Goal: Book appointment/travel/reservation

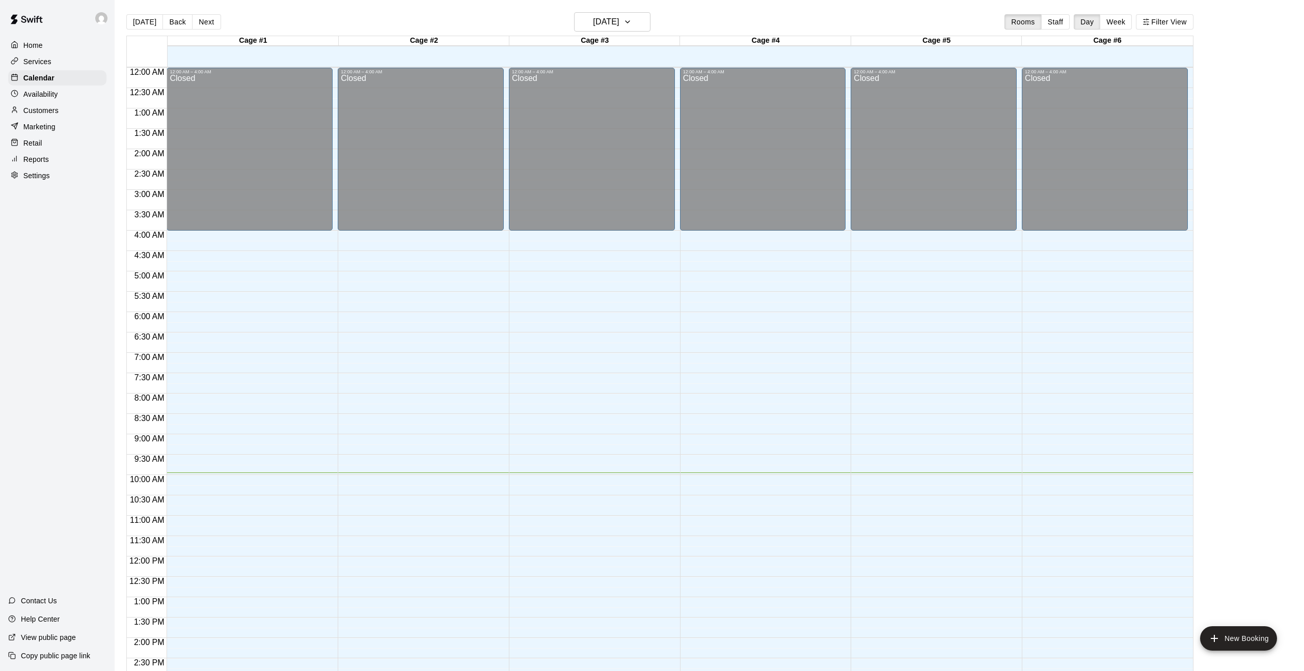
scroll to position [333, 0]
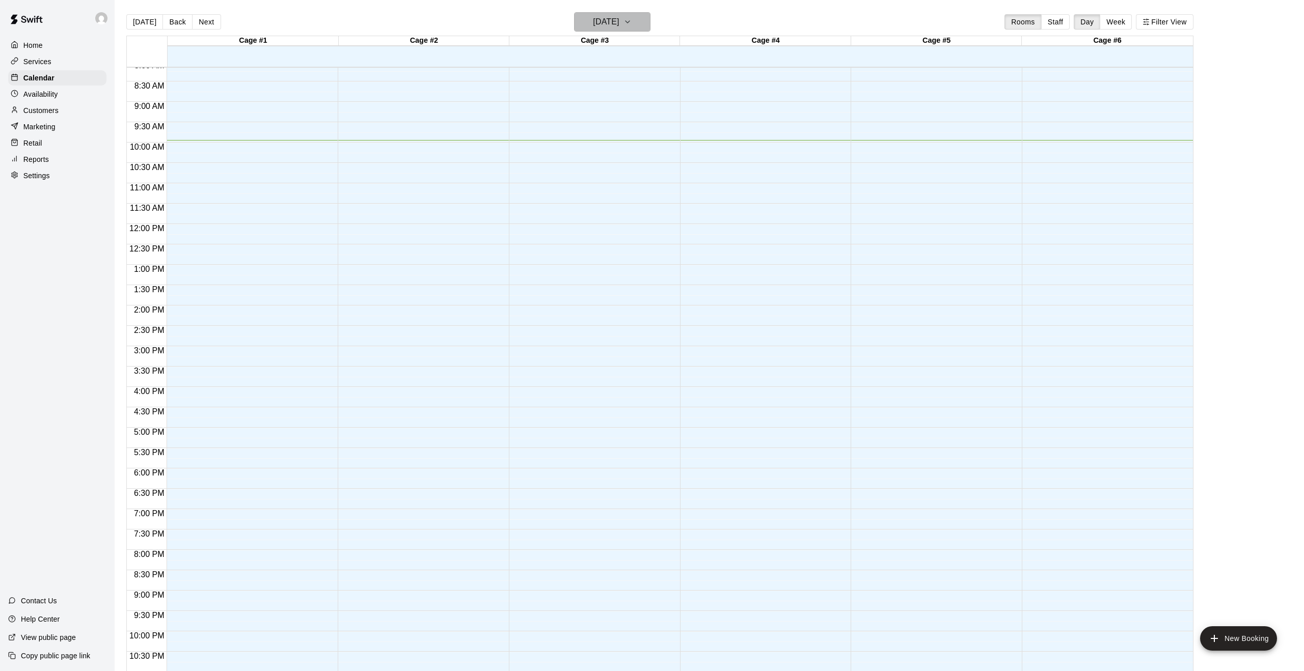
click at [632, 25] on icon "button" at bounding box center [627, 22] width 8 height 12
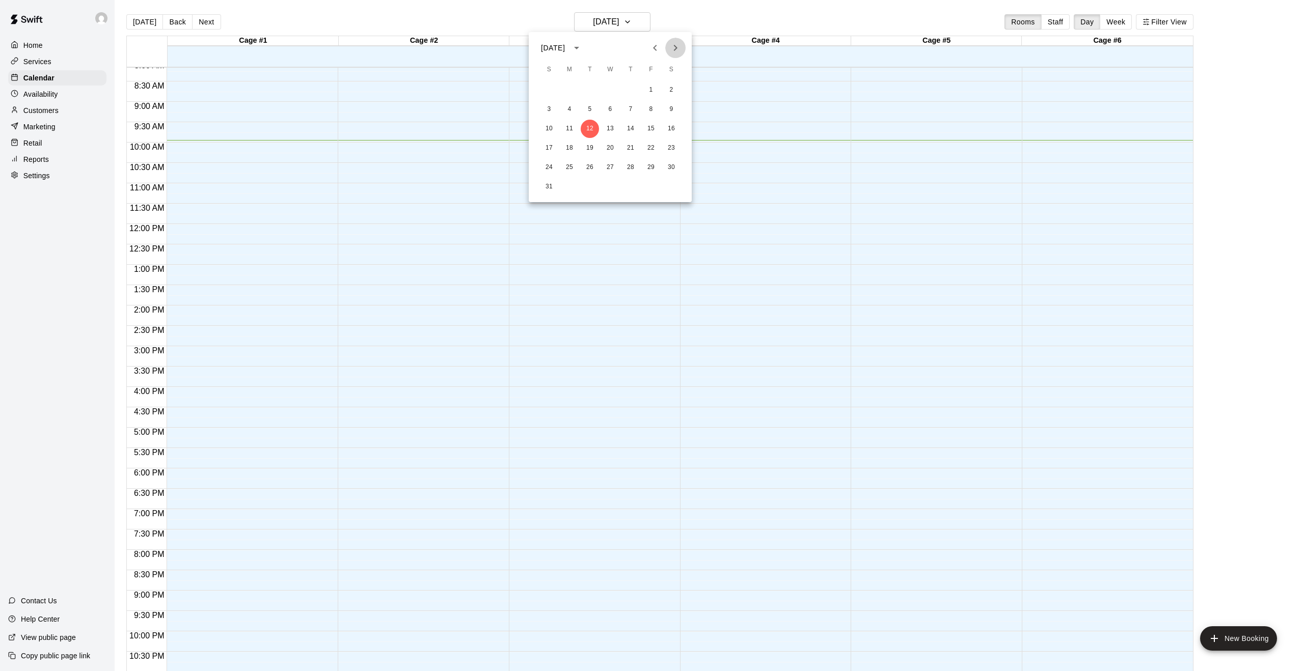
click at [667, 47] on button "Next month" at bounding box center [675, 48] width 20 height 20
click at [590, 88] on button "2" at bounding box center [590, 90] width 18 height 18
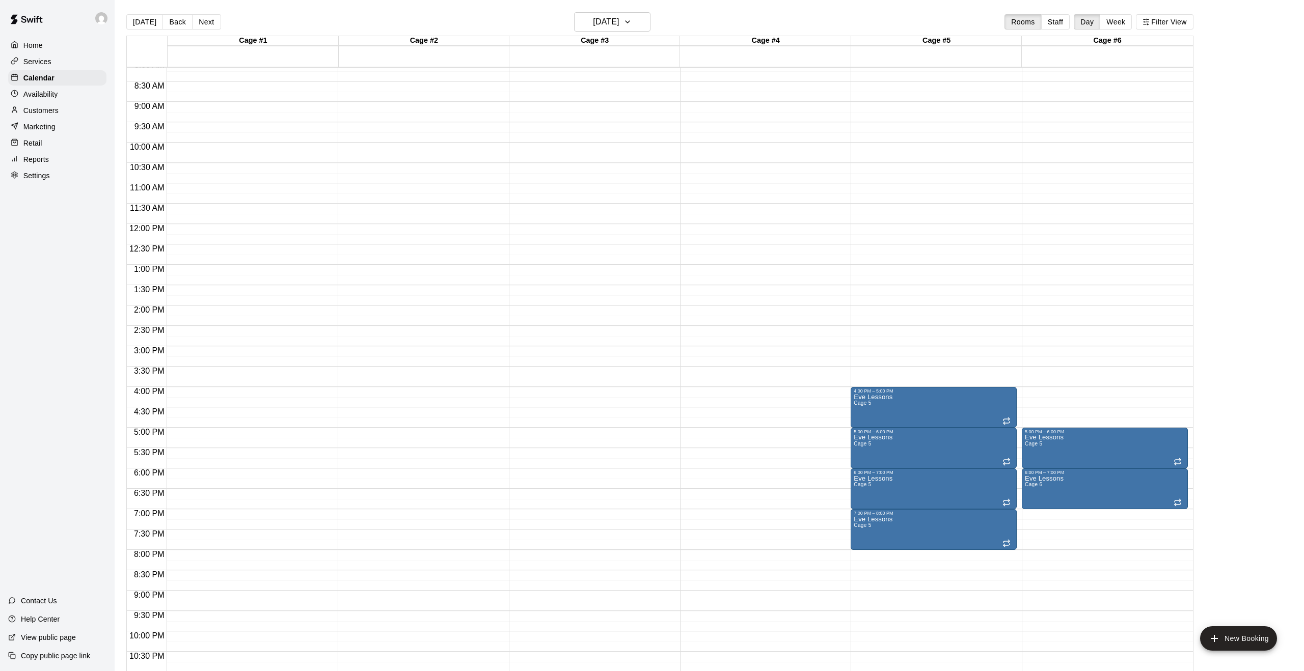
click at [875, 555] on div "12:00 AM – 4:00 AM Closed 4:00 PM – 5:00 PM Eve Lessons Cage 5 5:00 PM – 6:00 P…" at bounding box center [934, 224] width 166 height 978
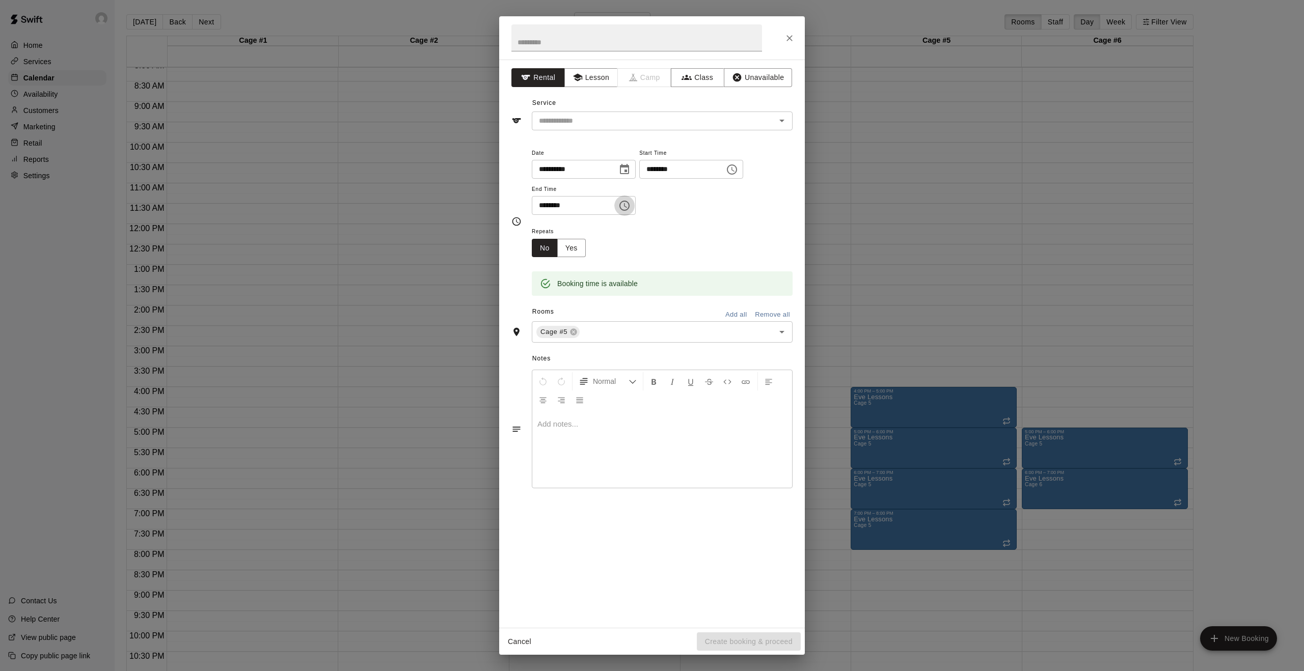
click at [627, 201] on icon "Choose time, selected time is 8:30 PM" at bounding box center [624, 206] width 10 height 10
click at [546, 241] on li "09" at bounding box center [546, 246] width 24 height 19
click at [576, 229] on li "00" at bounding box center [575, 226] width 24 height 19
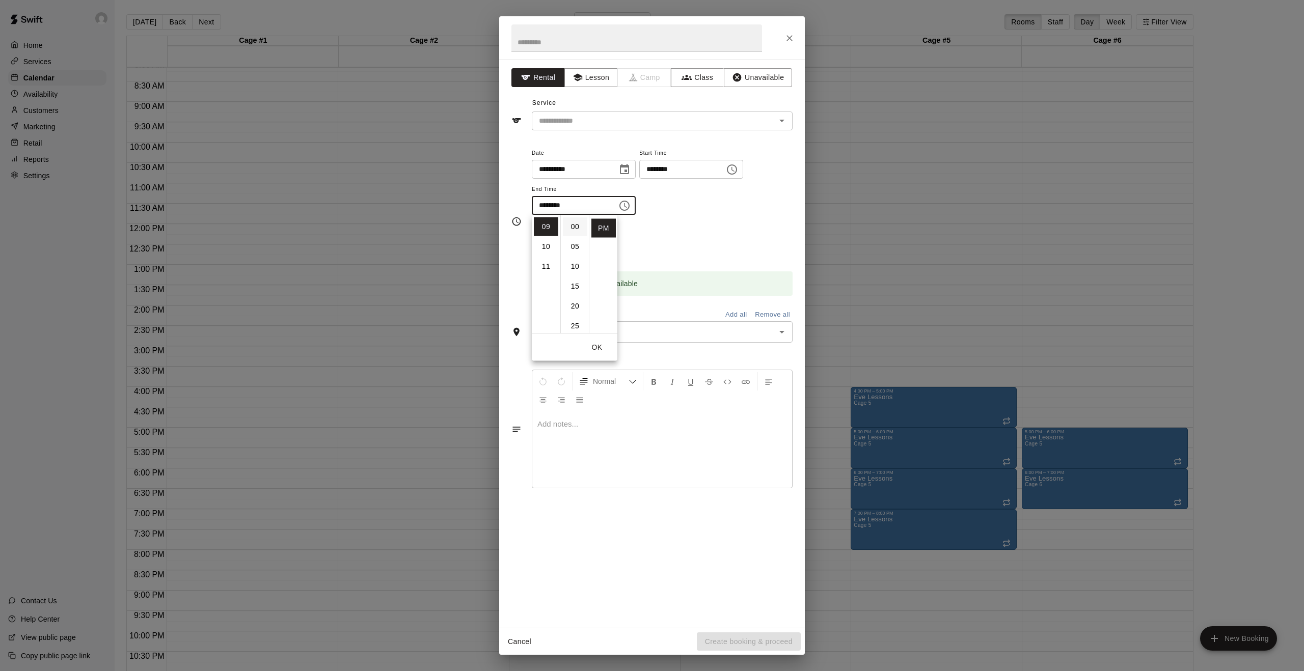
type input "********"
click at [600, 346] on button "OK" at bounding box center [597, 347] width 33 height 19
click at [580, 253] on button "Yes" at bounding box center [571, 248] width 29 height 19
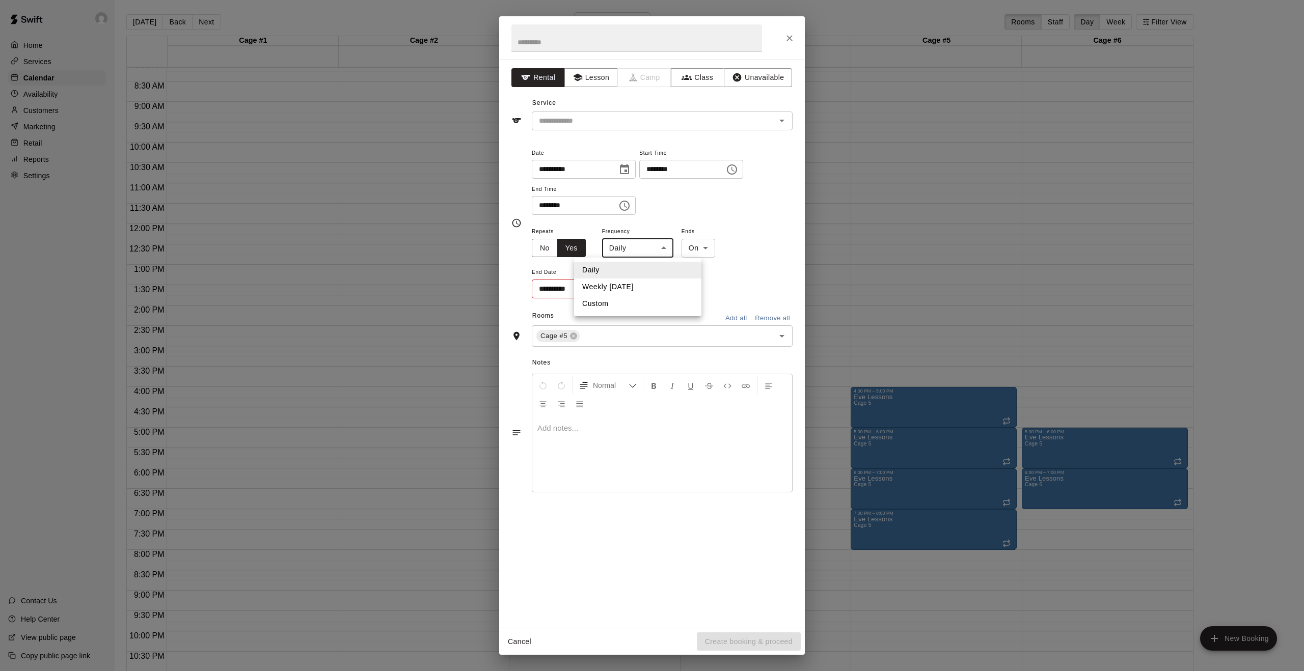
click at [667, 252] on body "Home Services Calendar Availability Customers Marketing Retail Reports Settings…" at bounding box center [652, 344] width 1304 height 688
click at [648, 285] on li "Weekly [DATE]" at bounding box center [637, 287] width 127 height 17
type input "******"
click at [614, 288] on button "Choose date" at bounding box center [622, 289] width 20 height 20
click at [683, 314] on icon "Next month" at bounding box center [678, 314] width 12 height 12
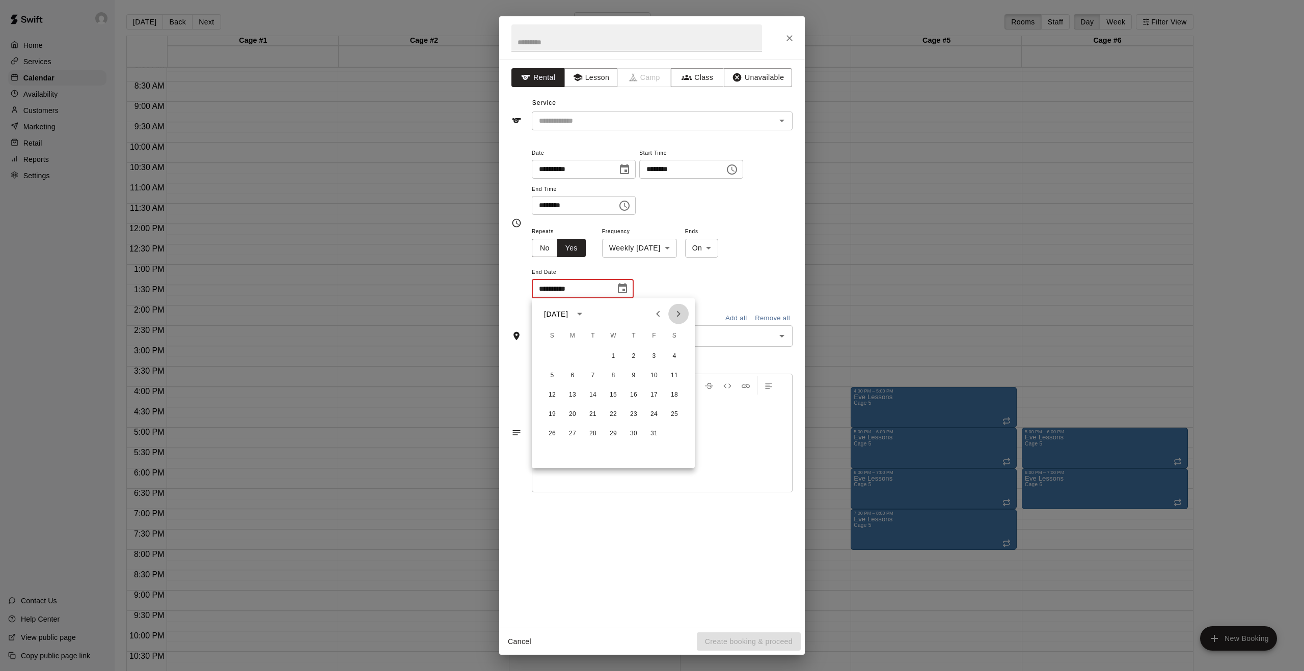
click at [683, 314] on icon "Next month" at bounding box center [678, 314] width 12 height 12
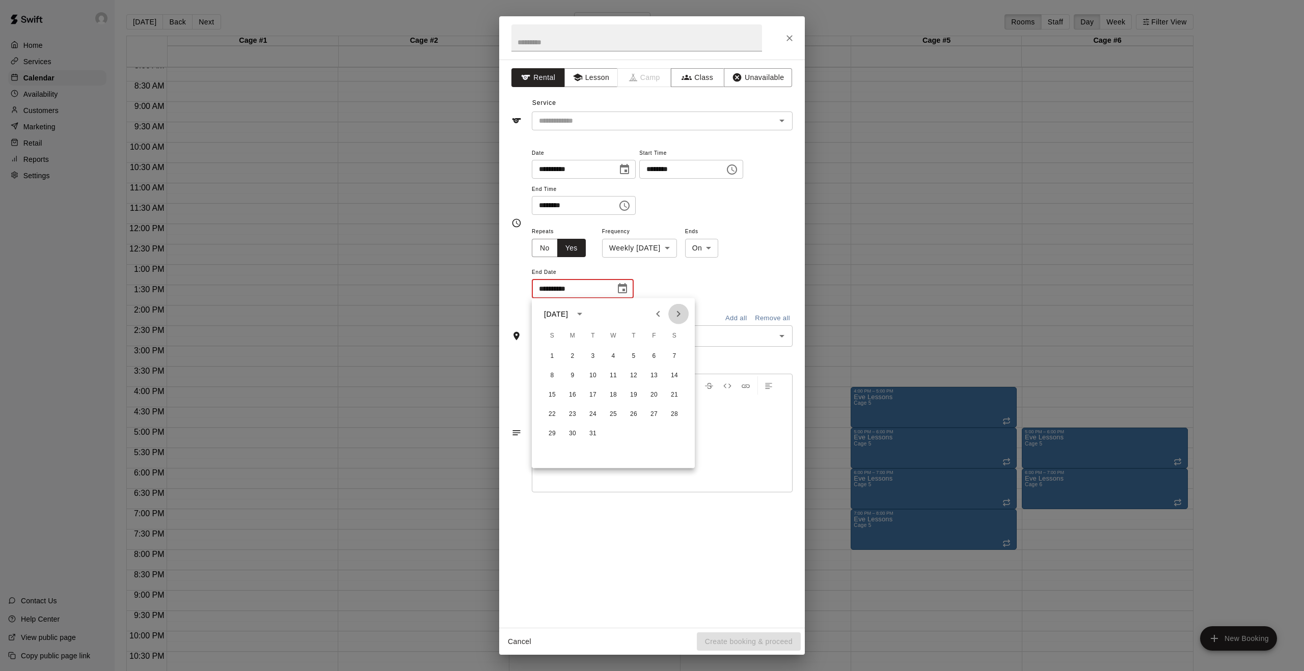
click at [683, 314] on icon "Next month" at bounding box center [678, 314] width 12 height 12
click at [595, 433] on button "30" at bounding box center [593, 434] width 18 height 18
type input "**********"
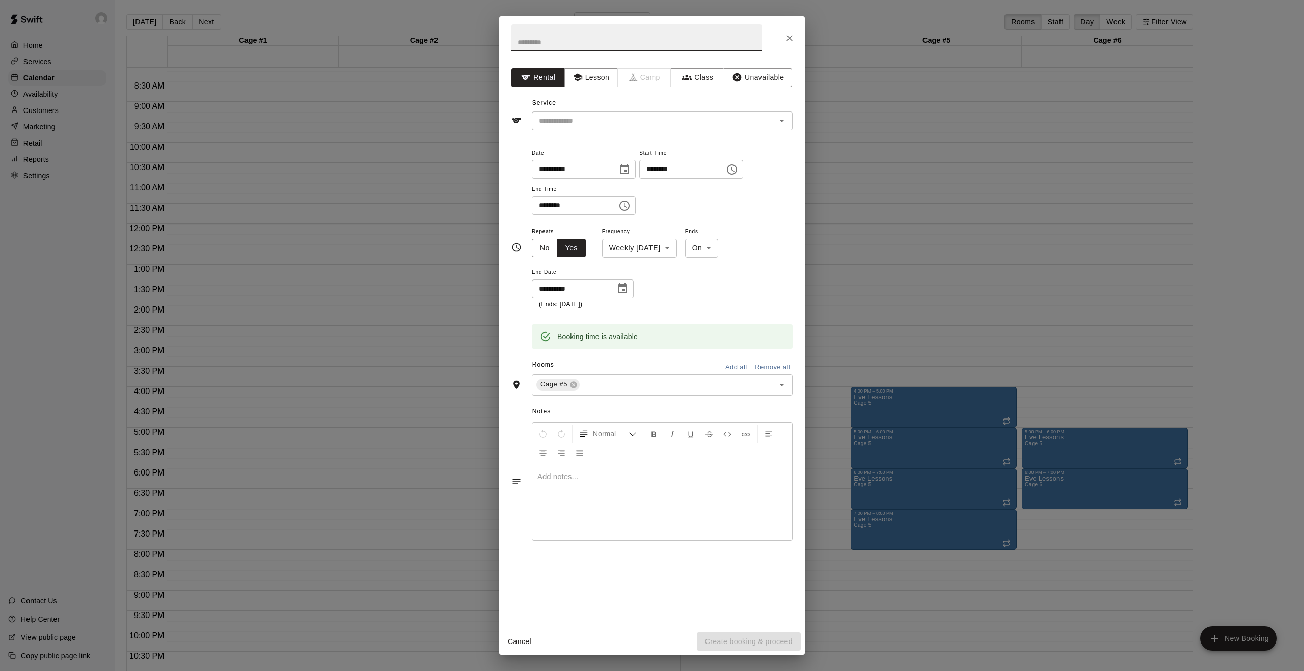
click at [656, 39] on input "text" at bounding box center [636, 37] width 251 height 27
click at [784, 123] on icon "Open" at bounding box center [782, 121] width 12 height 12
type input "**********"
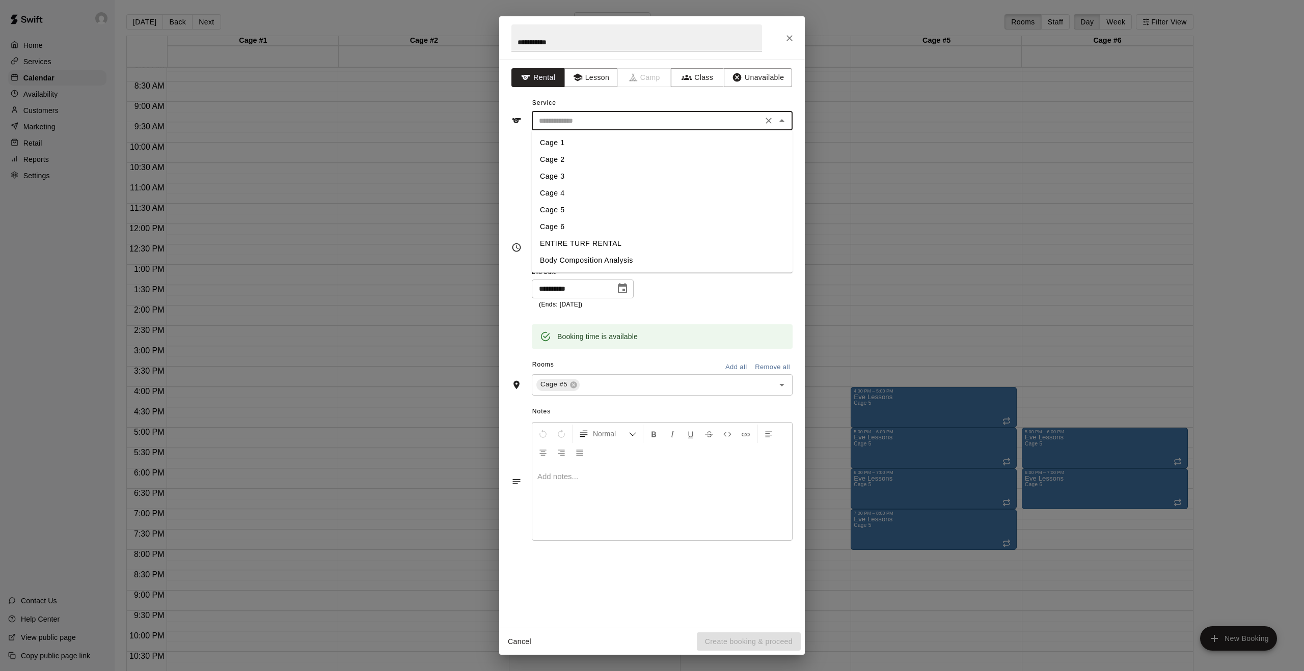
click at [610, 210] on li "Cage 5" at bounding box center [662, 210] width 261 height 17
type input "******"
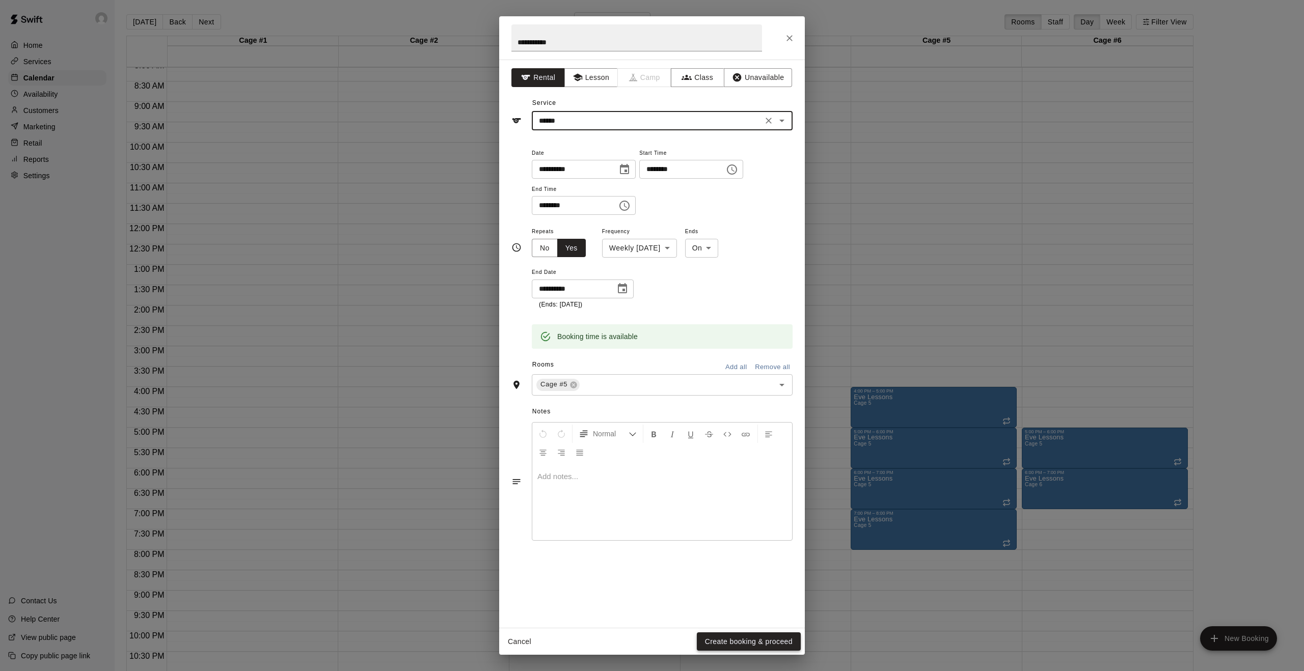
click at [746, 640] on button "Create booking & proceed" at bounding box center [749, 642] width 104 height 19
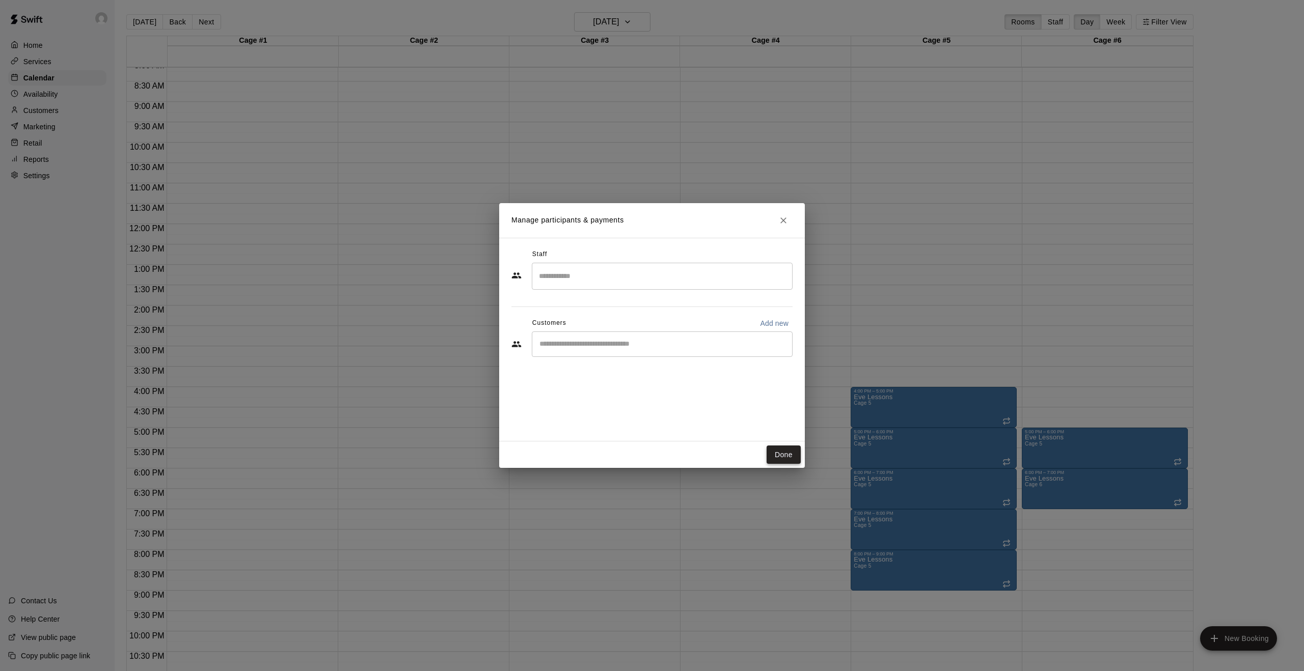
click at [780, 450] on button "Done" at bounding box center [784, 455] width 34 height 19
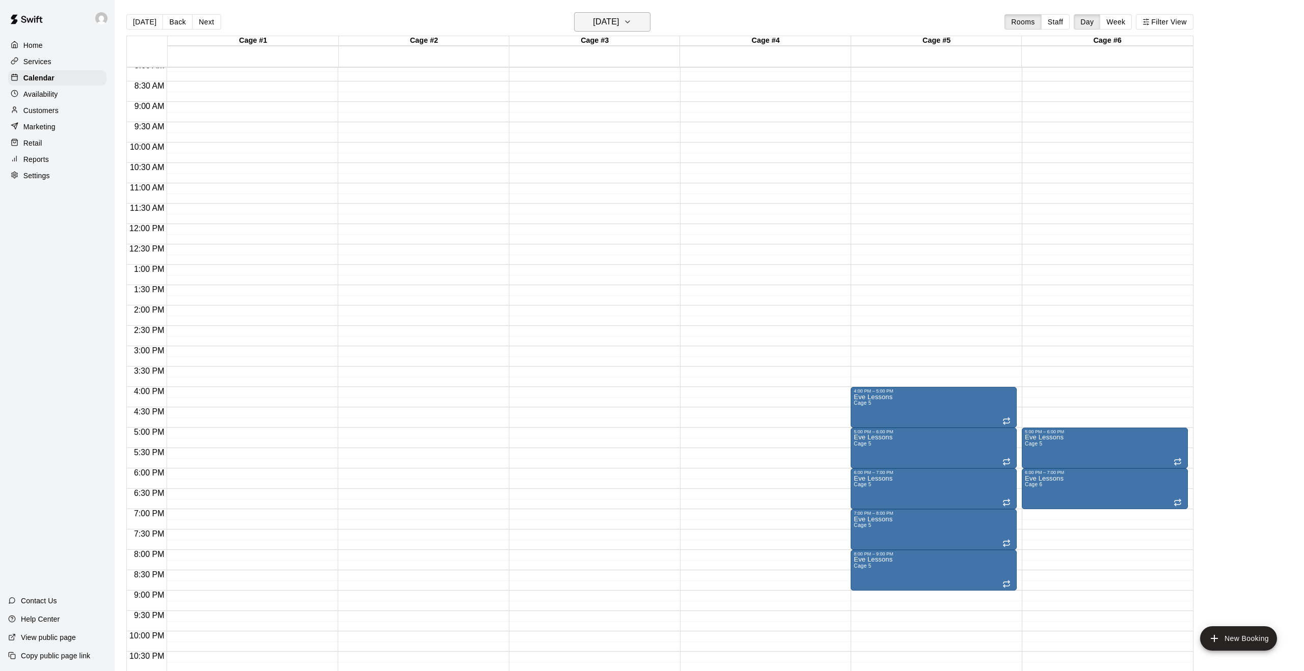
click at [632, 23] on icon "button" at bounding box center [627, 22] width 8 height 12
click at [629, 85] on button "4" at bounding box center [630, 90] width 18 height 18
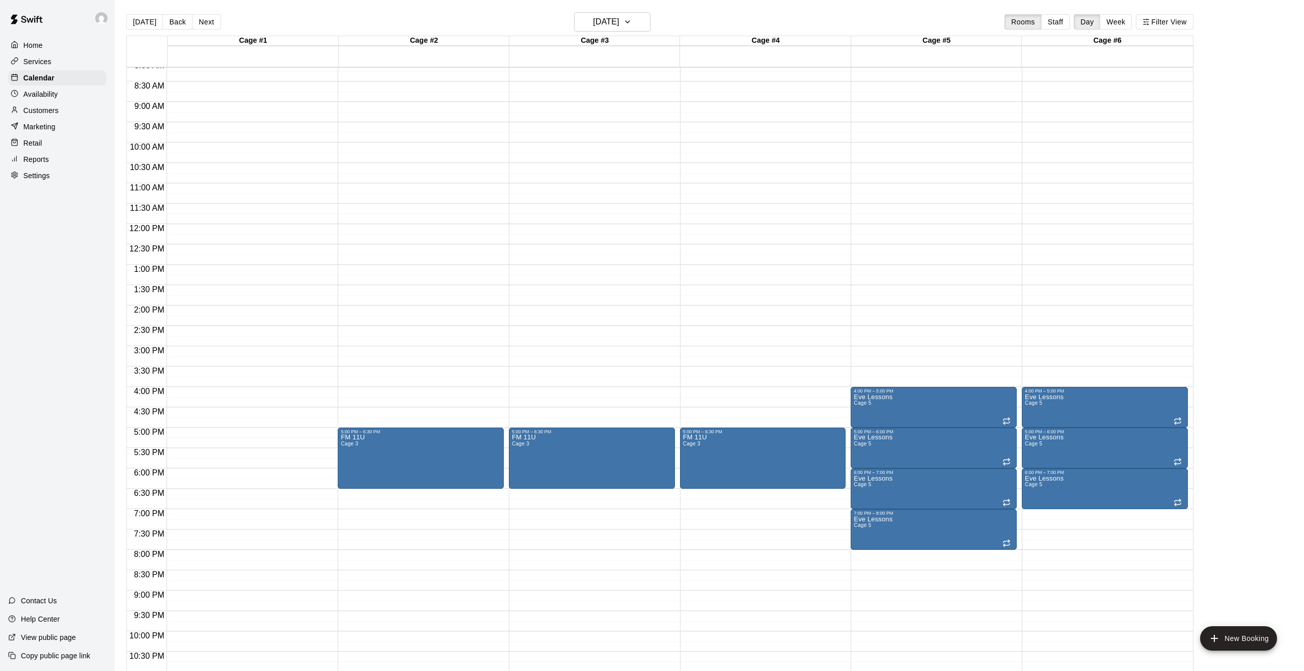
click at [871, 555] on div "12:00 AM – 4:00 AM Closed 4:00 PM – 5:00 PM Eve Lessons Cage 5 5:00 PM – 6:00 P…" at bounding box center [934, 224] width 166 height 978
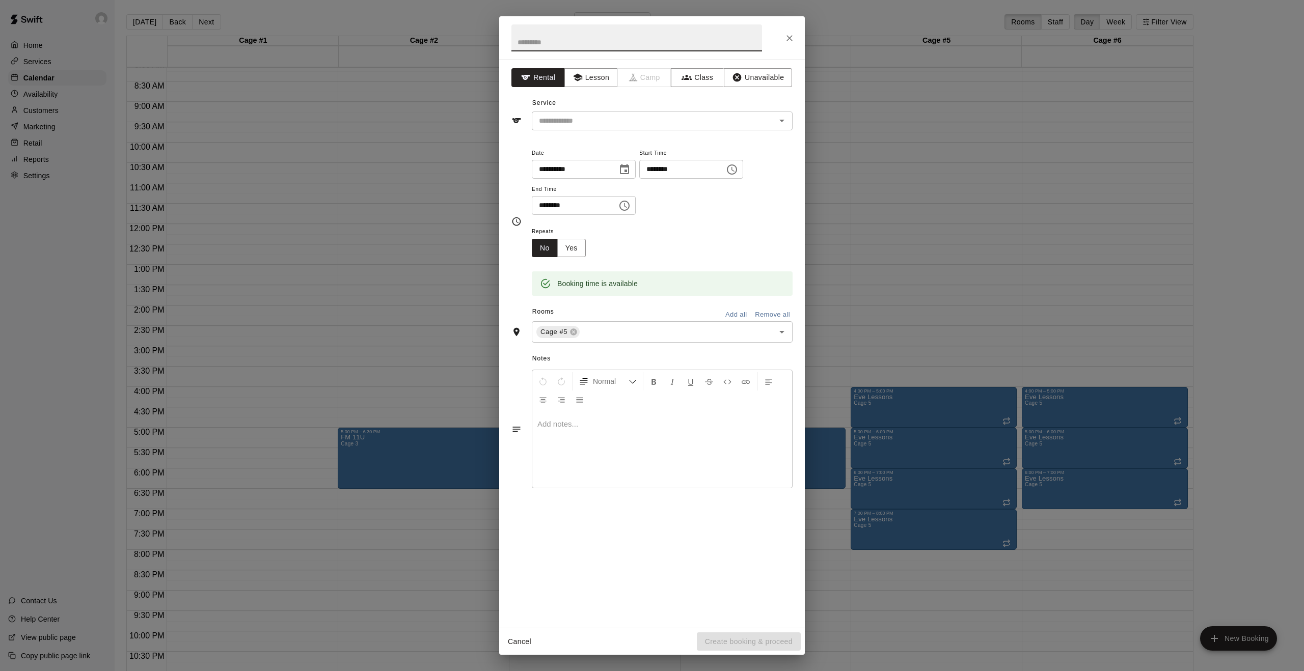
click at [655, 44] on input "text" at bounding box center [636, 37] width 251 height 27
click at [784, 119] on icon "Open" at bounding box center [782, 121] width 12 height 12
type input "**********"
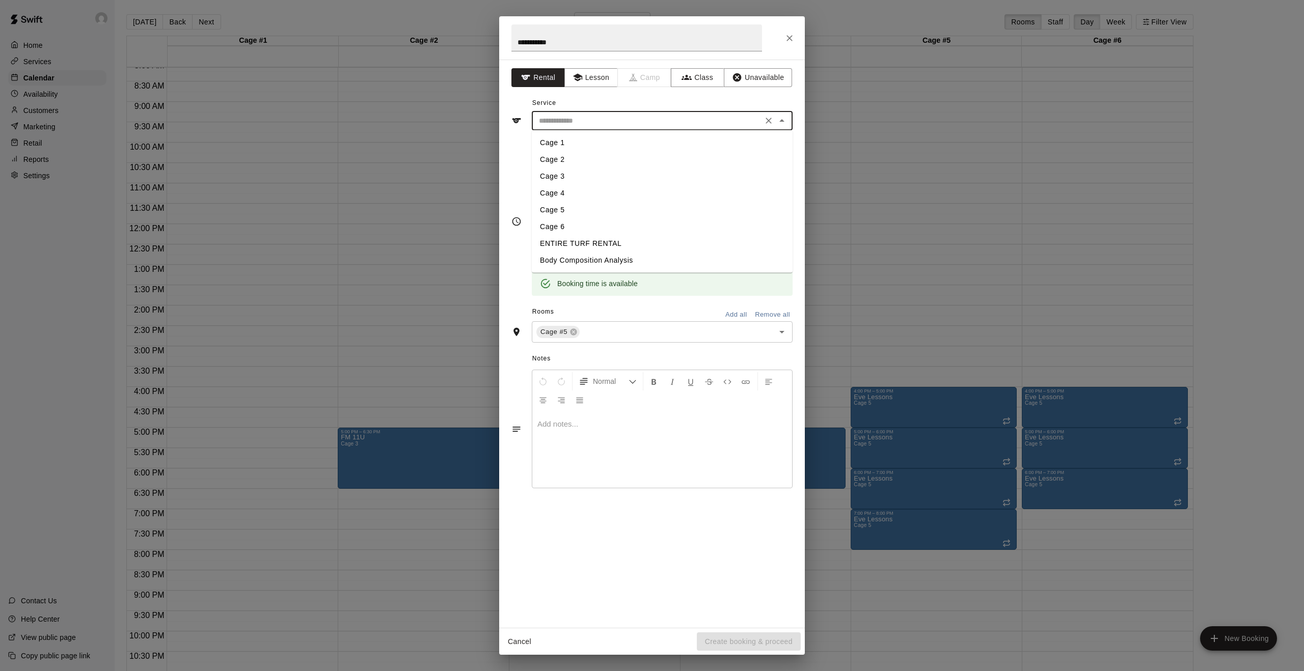
click at [575, 211] on li "Cage 5" at bounding box center [662, 210] width 261 height 17
type input "******"
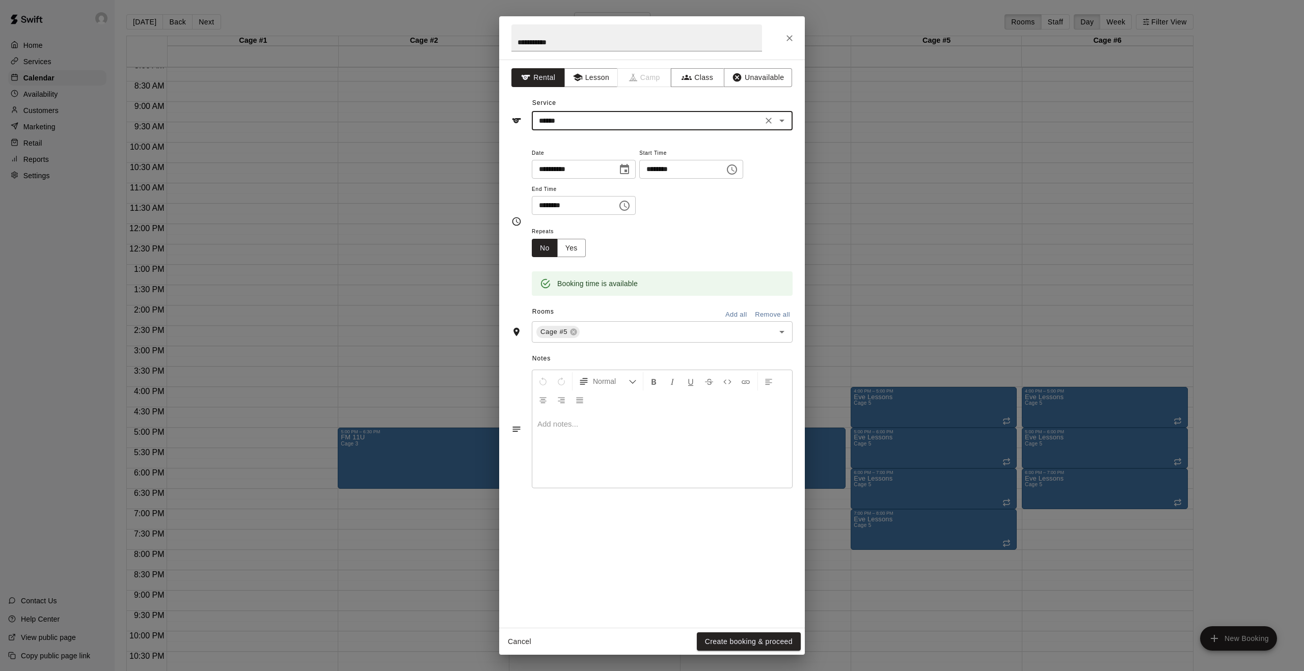
click at [625, 205] on icon "Choose time, selected time is 8:30 PM" at bounding box center [624, 206] width 12 height 12
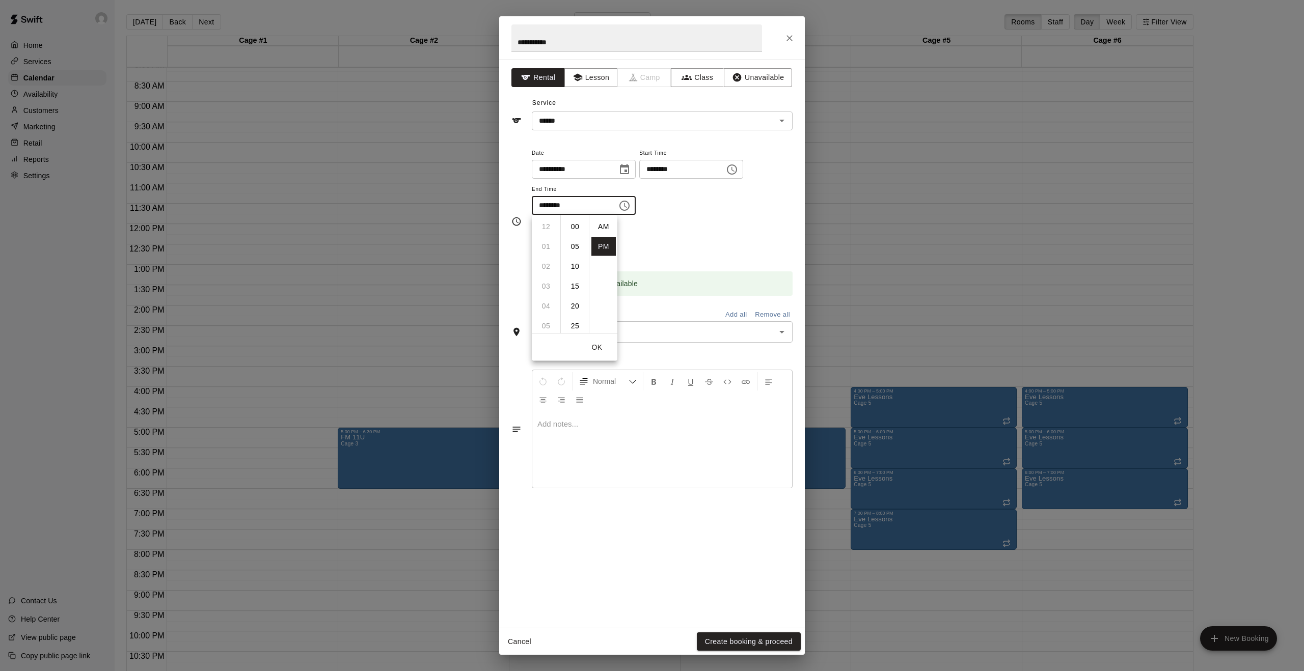
scroll to position [18, 0]
click at [548, 240] on li "09" at bounding box center [546, 246] width 24 height 19
click at [576, 228] on li "00" at bounding box center [575, 226] width 24 height 19
type input "********"
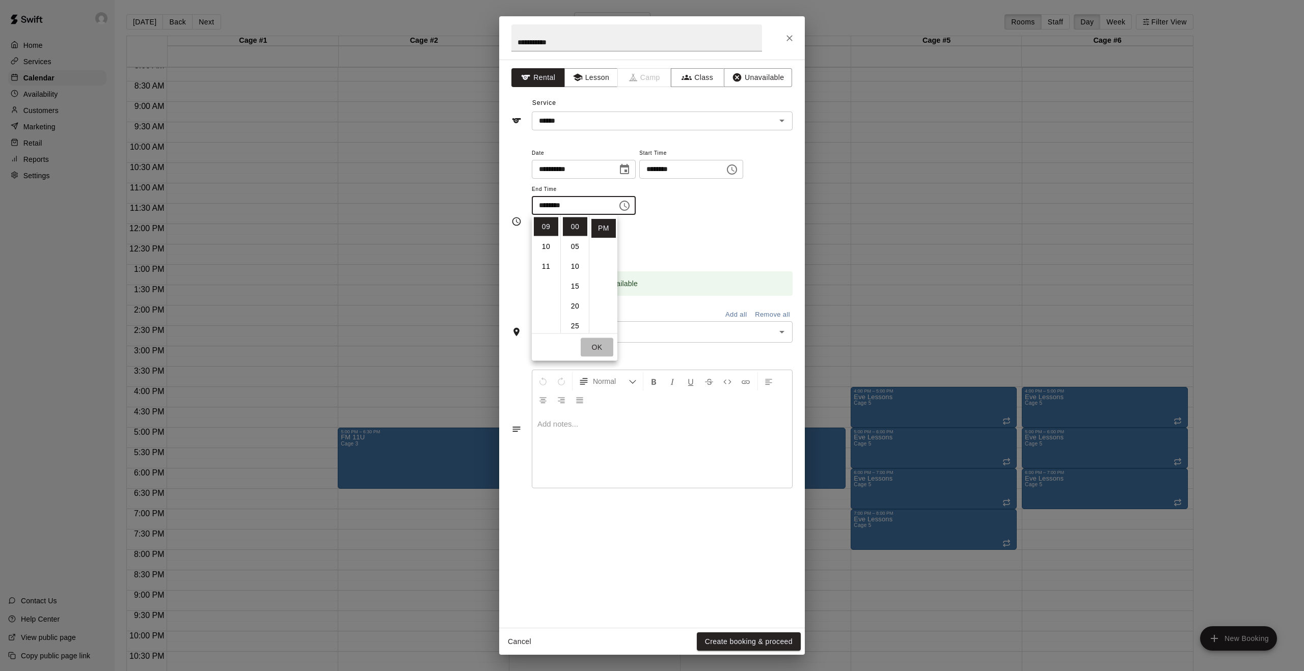
click at [598, 345] on button "OK" at bounding box center [597, 347] width 33 height 19
click at [582, 243] on button "Yes" at bounding box center [571, 248] width 29 height 19
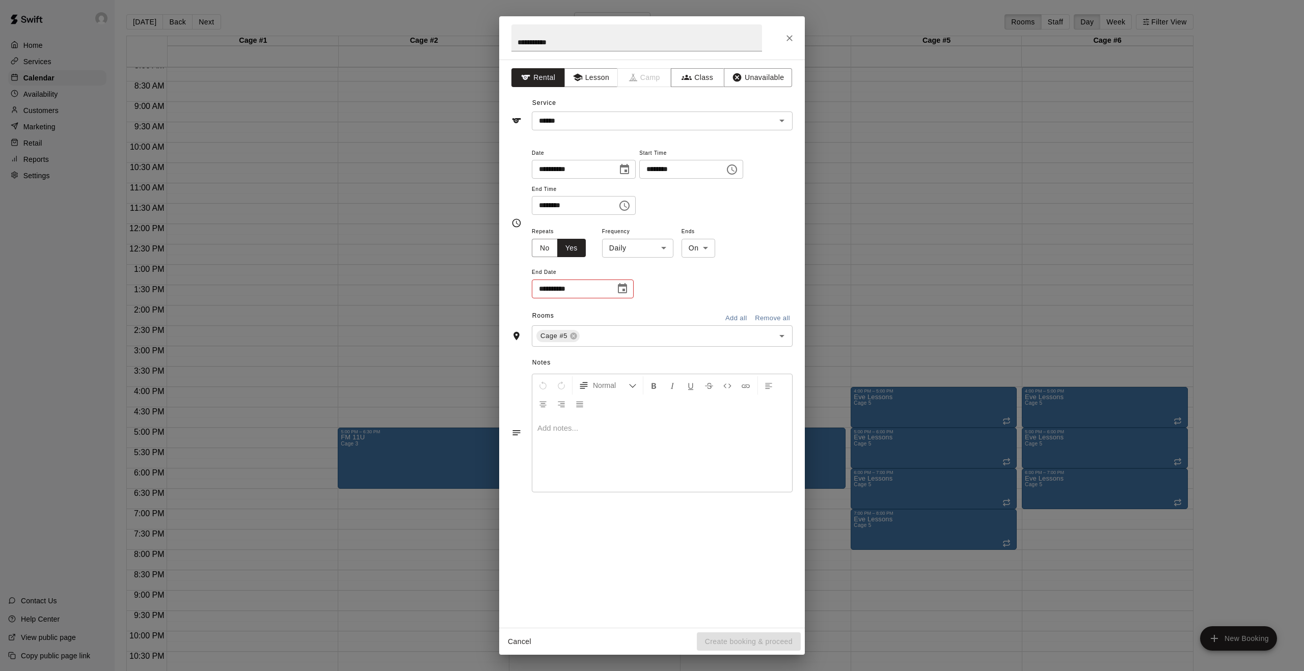
click at [668, 249] on body "Home Services Calendar Availability Customers Marketing Retail Reports Settings…" at bounding box center [652, 344] width 1304 height 688
click at [661, 289] on li "Weekly [DATE]" at bounding box center [637, 287] width 127 height 17
type input "******"
click at [622, 290] on icon "Choose date" at bounding box center [622, 288] width 9 height 10
click at [680, 318] on icon "Next month" at bounding box center [678, 314] width 12 height 12
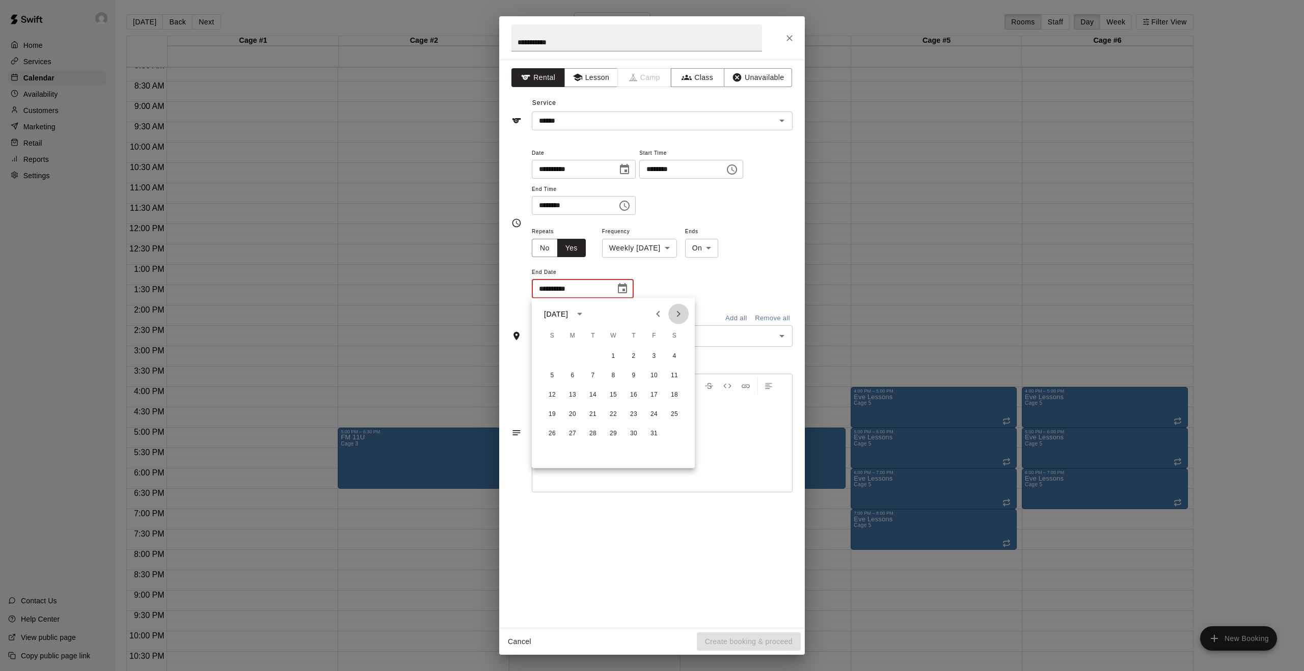
click at [680, 318] on icon "Next month" at bounding box center [678, 314] width 12 height 12
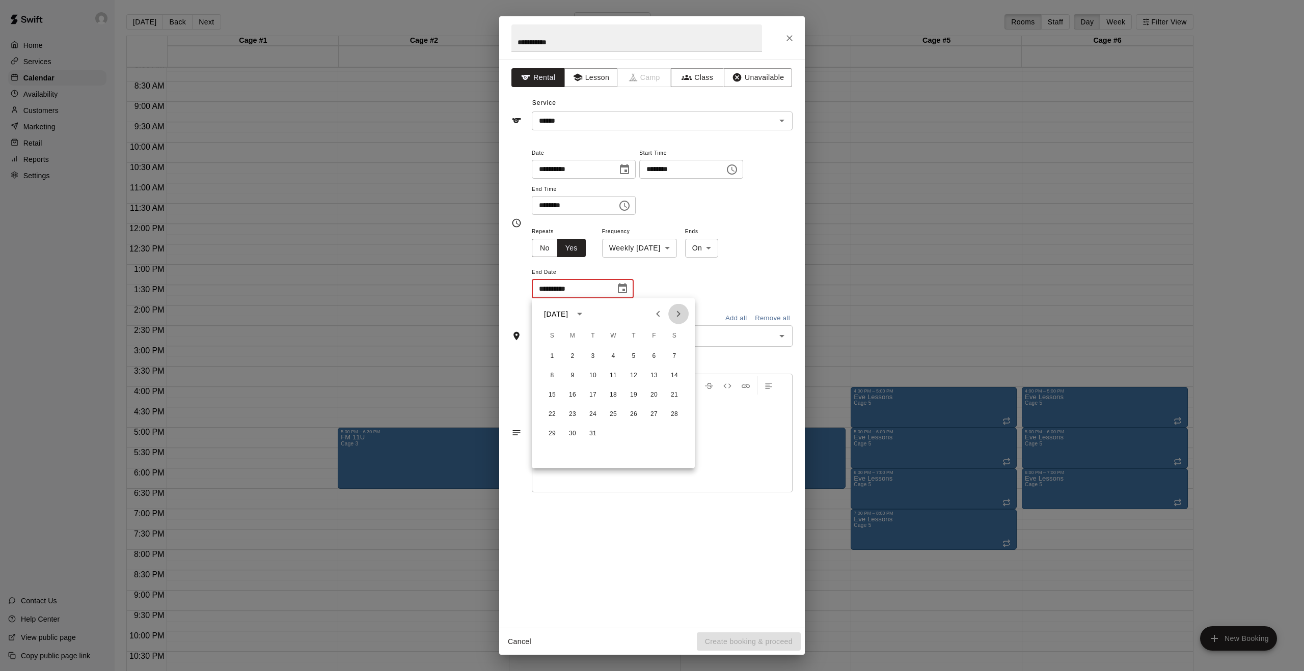
click at [680, 318] on icon "Next month" at bounding box center [678, 314] width 12 height 12
click at [636, 411] on button "25" at bounding box center [633, 414] width 18 height 18
type input "**********"
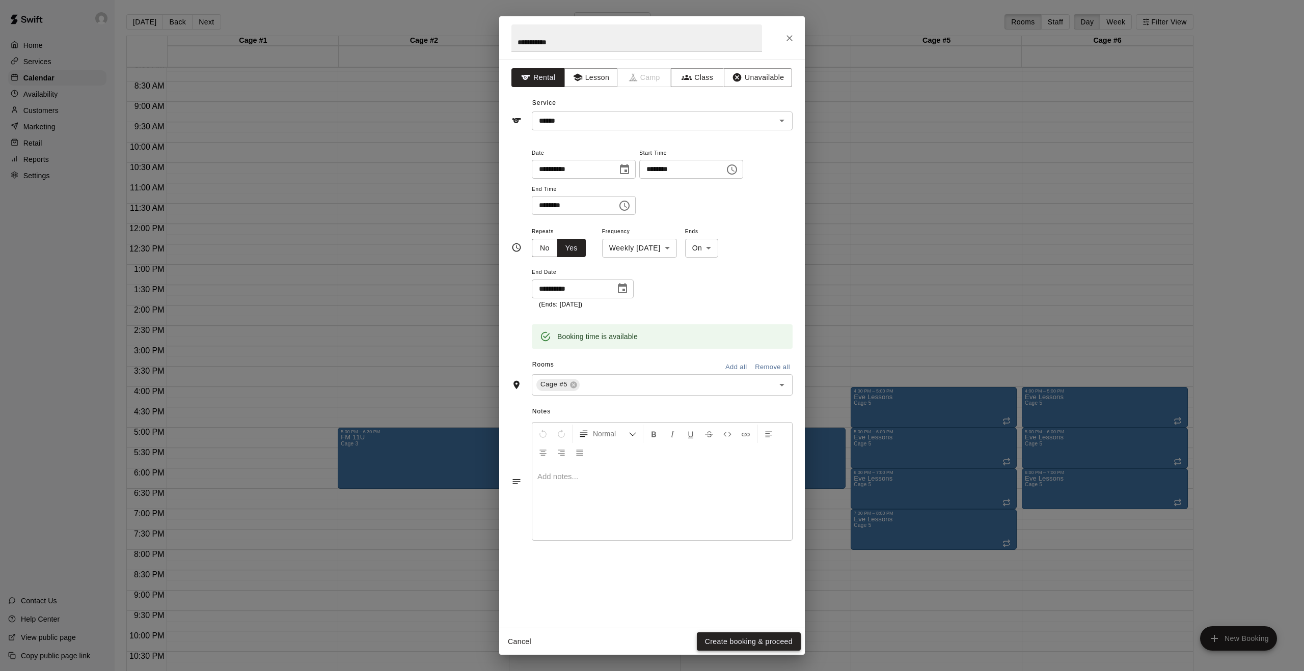
click at [743, 645] on button "Create booking & proceed" at bounding box center [749, 642] width 104 height 19
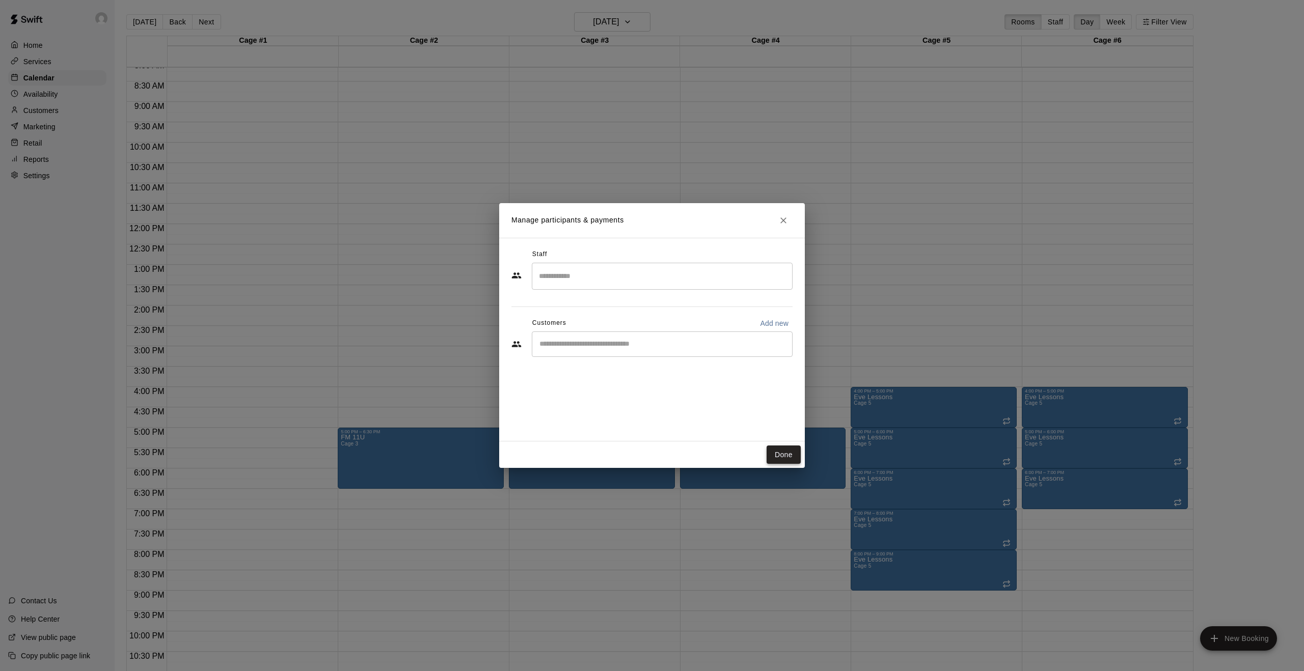
click at [793, 456] on button "Done" at bounding box center [784, 455] width 34 height 19
